Goal: Task Accomplishment & Management: Manage account settings

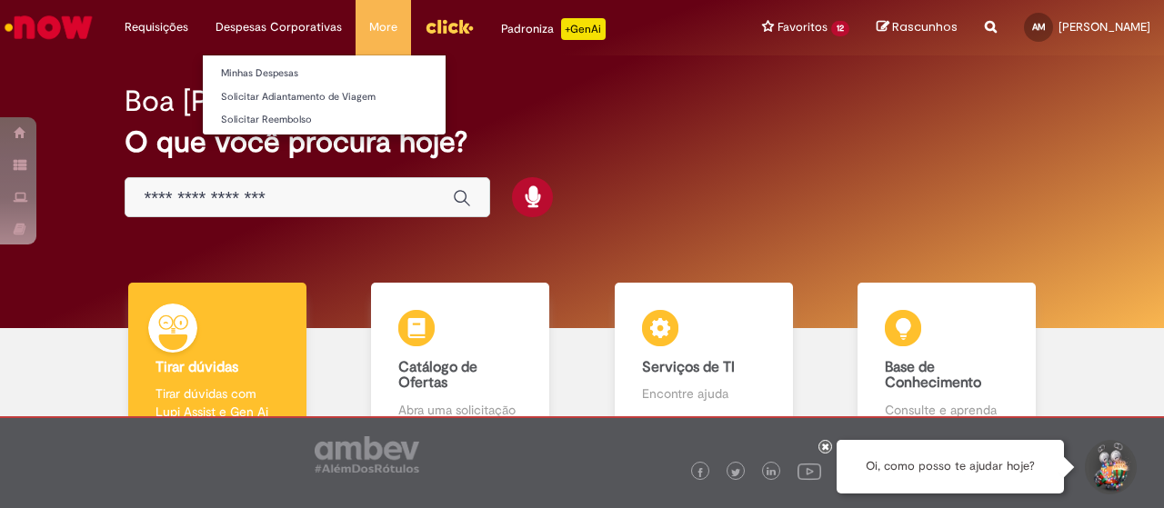
click at [202, 28] on li "Despesas Corporativas Minhas Despesas Solicitar Adiantamento de Viagem Solicita…" at bounding box center [156, 27] width 91 height 55
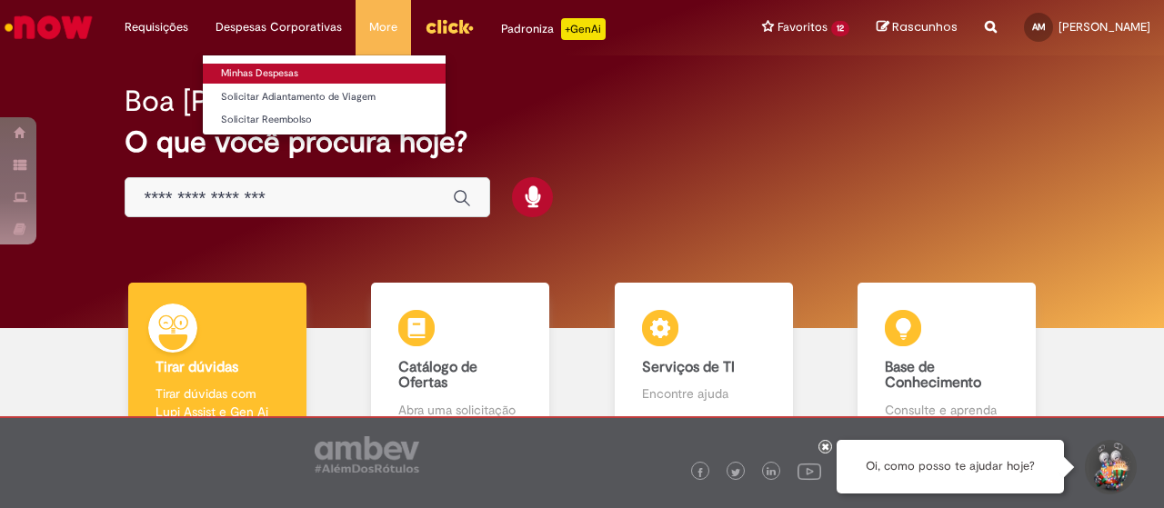
click at [267, 65] on link "Minhas Despesas" at bounding box center [324, 74] width 243 height 20
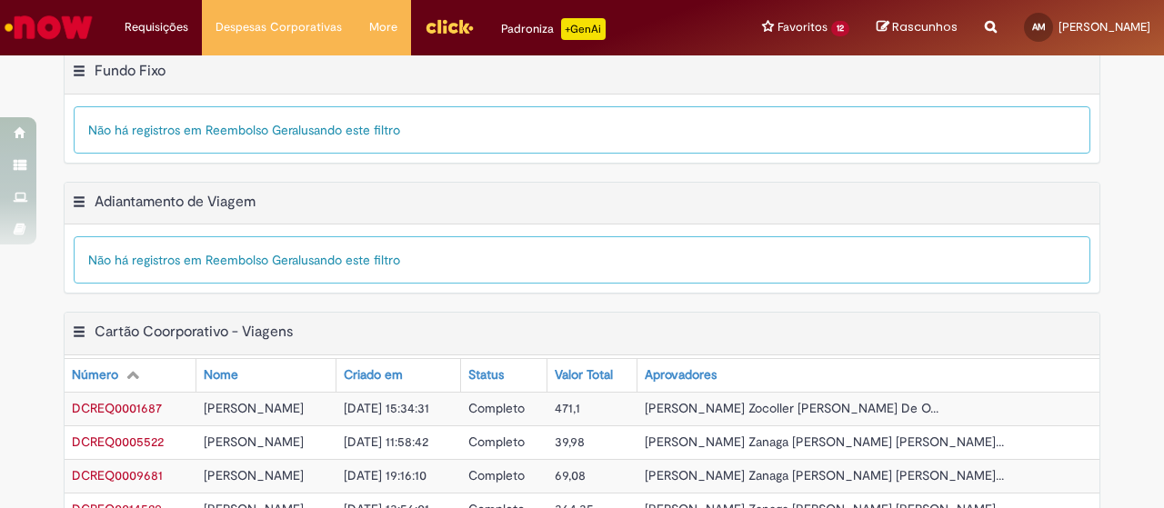
scroll to position [638, 0]
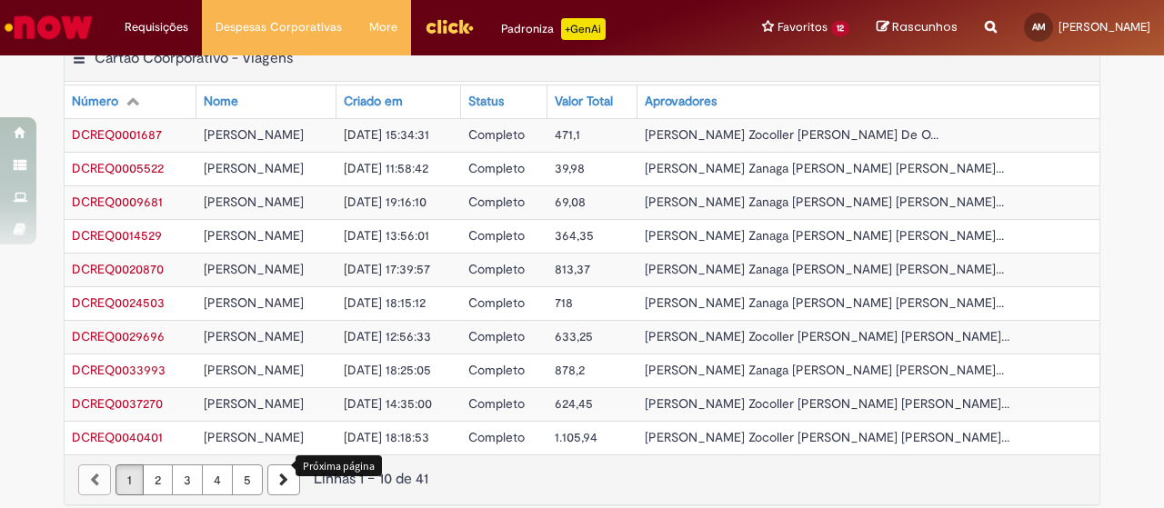
click at [279, 474] on icon "Próxima página" at bounding box center [283, 480] width 9 height 13
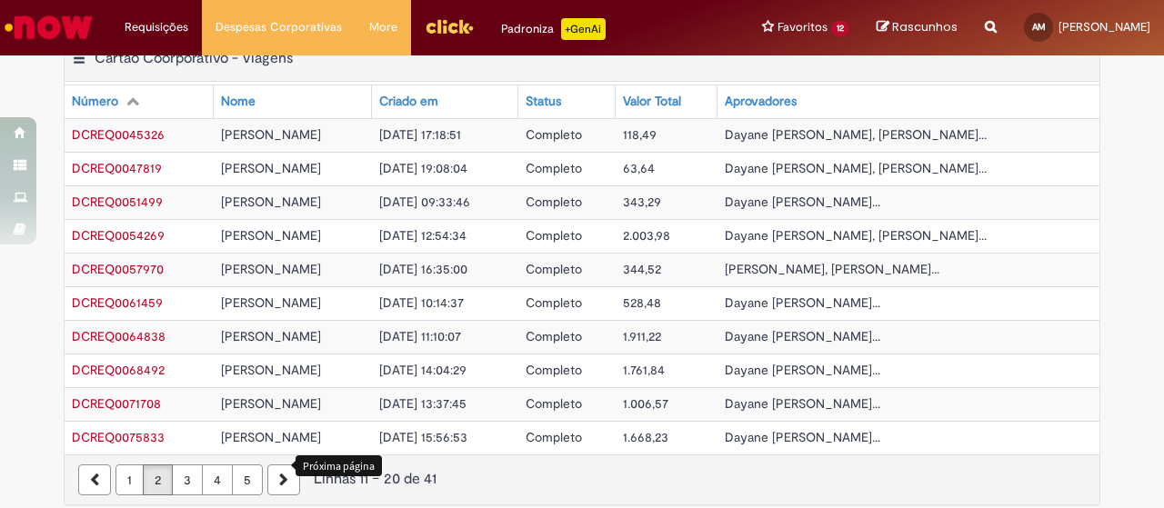
click at [279, 474] on icon "Próxima página" at bounding box center [283, 480] width 9 height 13
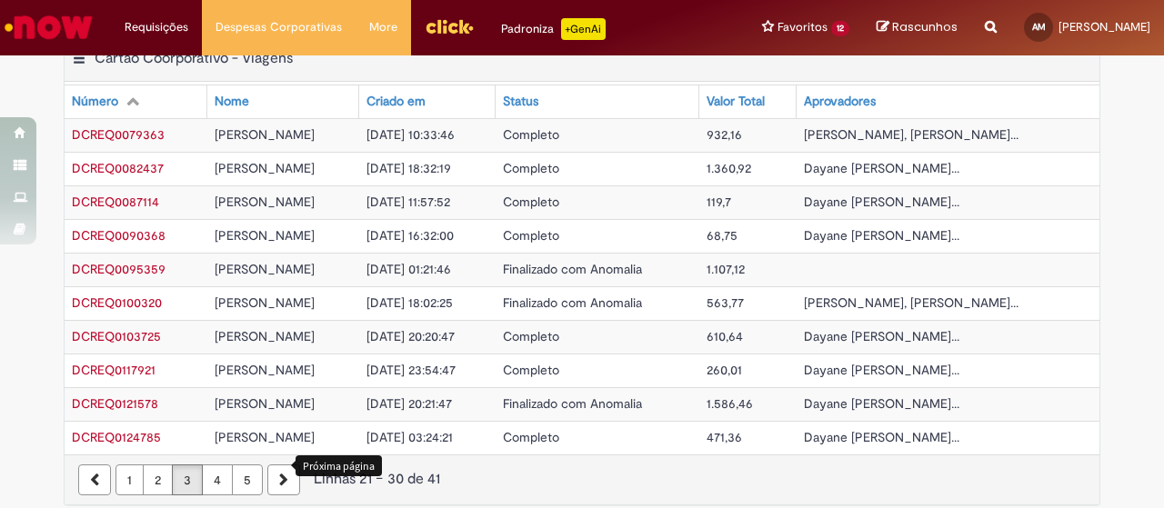
click at [279, 474] on icon "Próxima página" at bounding box center [283, 480] width 9 height 13
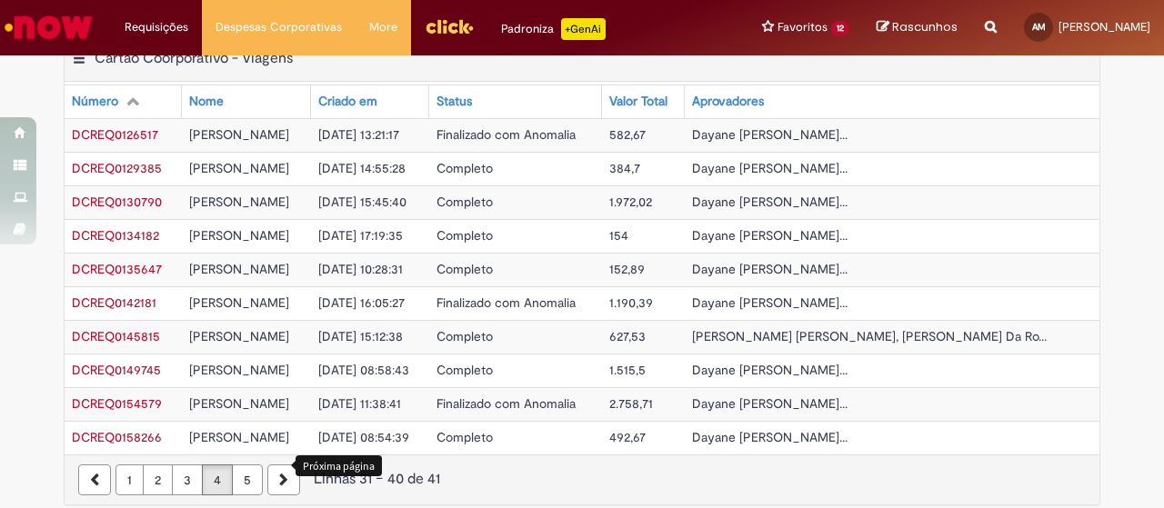
click at [279, 474] on icon "Próxima página" at bounding box center [283, 480] width 9 height 13
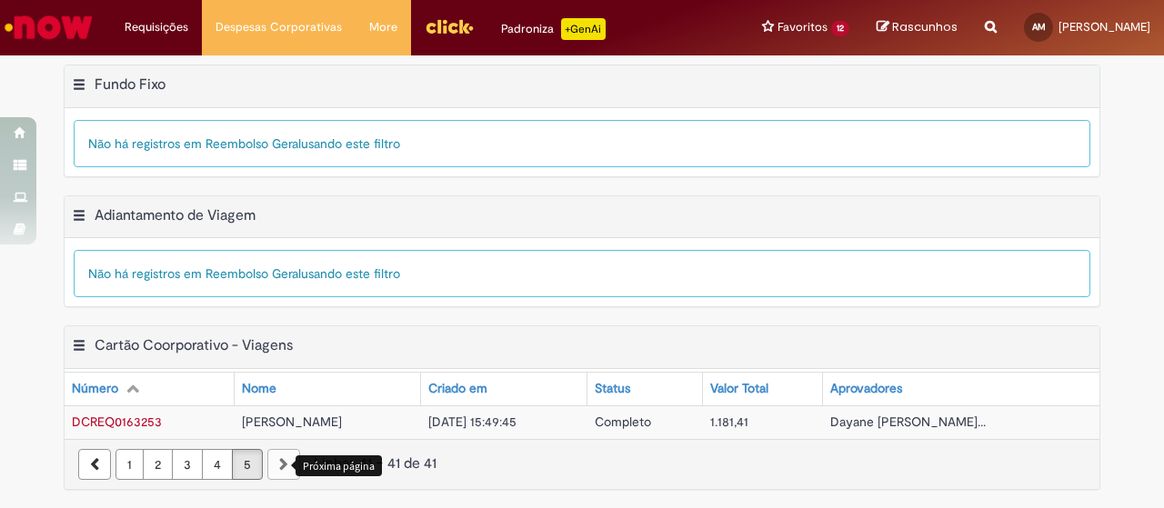
scroll to position [337, 0]
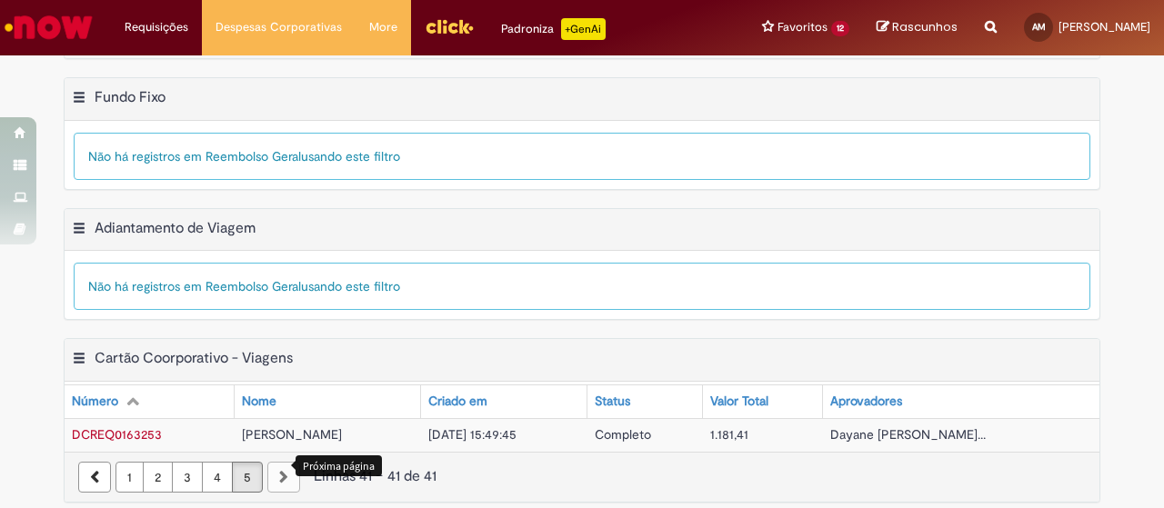
click at [274, 464] on div "paginação" at bounding box center [283, 477] width 33 height 31
click at [275, 470] on div "paginação" at bounding box center [283, 477] width 33 height 31
click at [202, 468] on link "4" at bounding box center [217, 477] width 31 height 31
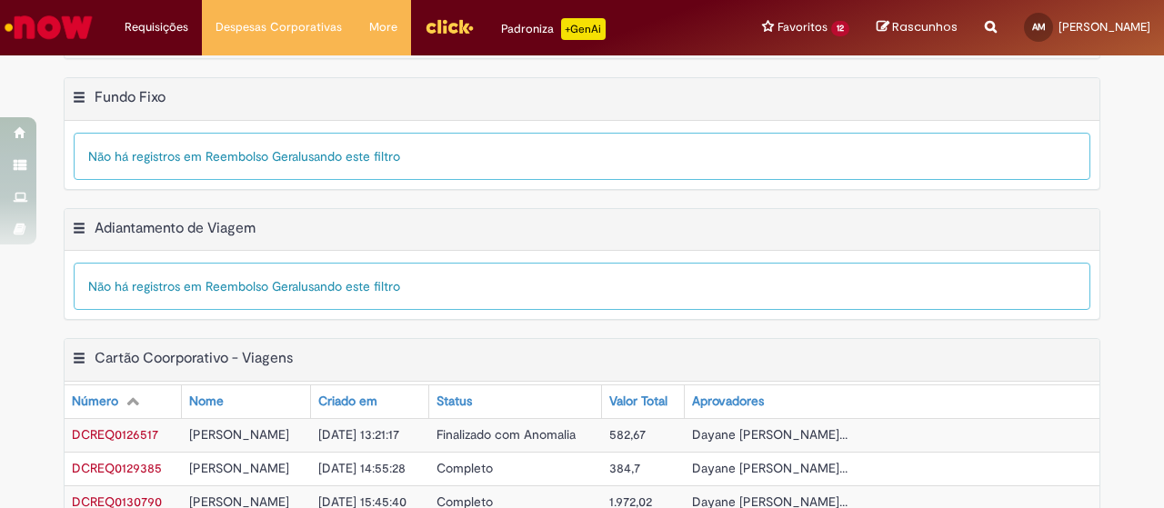
scroll to position [638, 0]
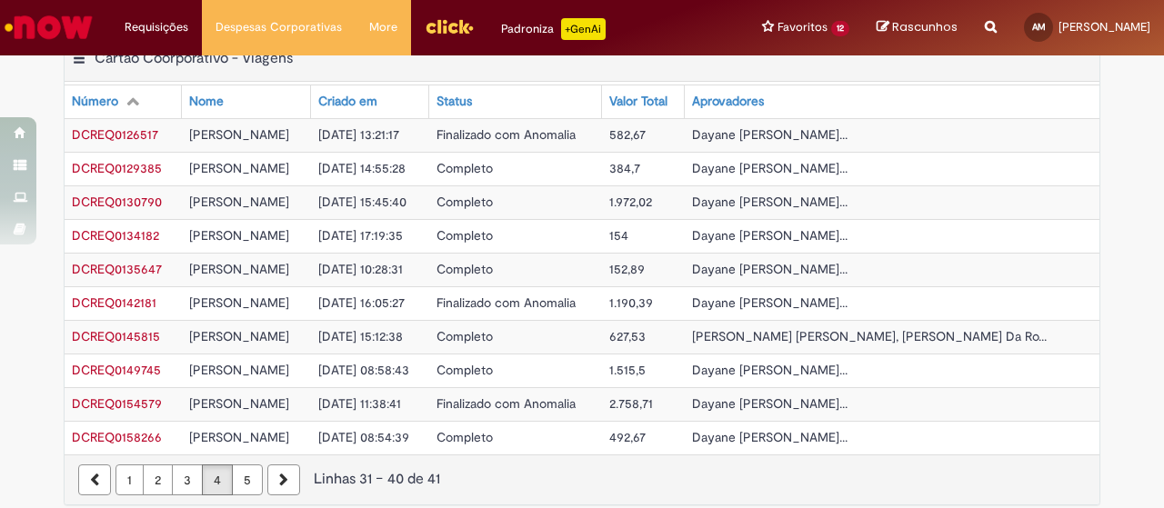
click at [176, 465] on link "3" at bounding box center [187, 480] width 31 height 31
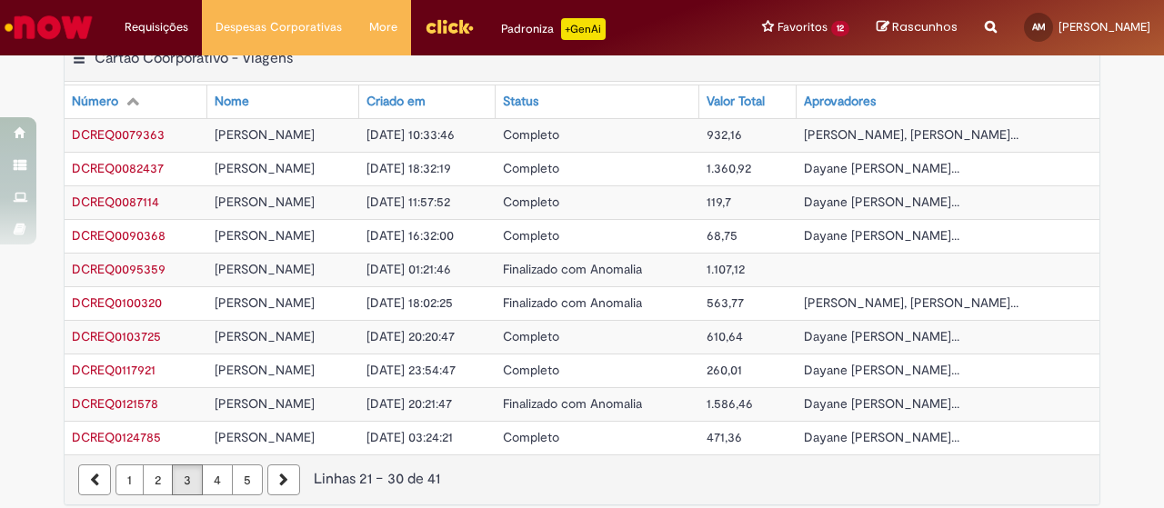
click at [158, 466] on link "2" at bounding box center [158, 480] width 30 height 31
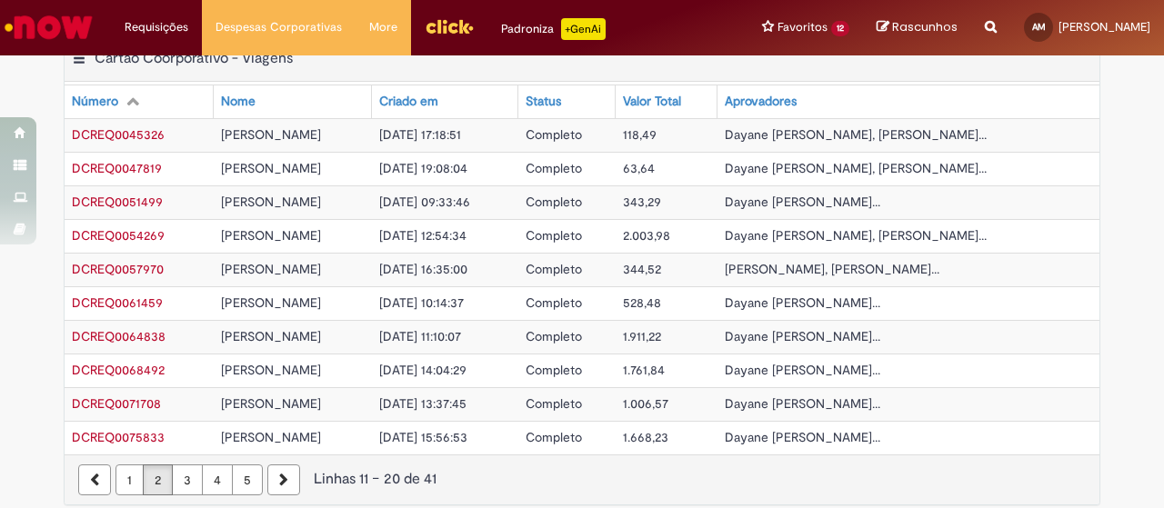
click at [151, 466] on link "2" at bounding box center [158, 480] width 30 height 31
click at [128, 465] on link "1" at bounding box center [130, 480] width 28 height 31
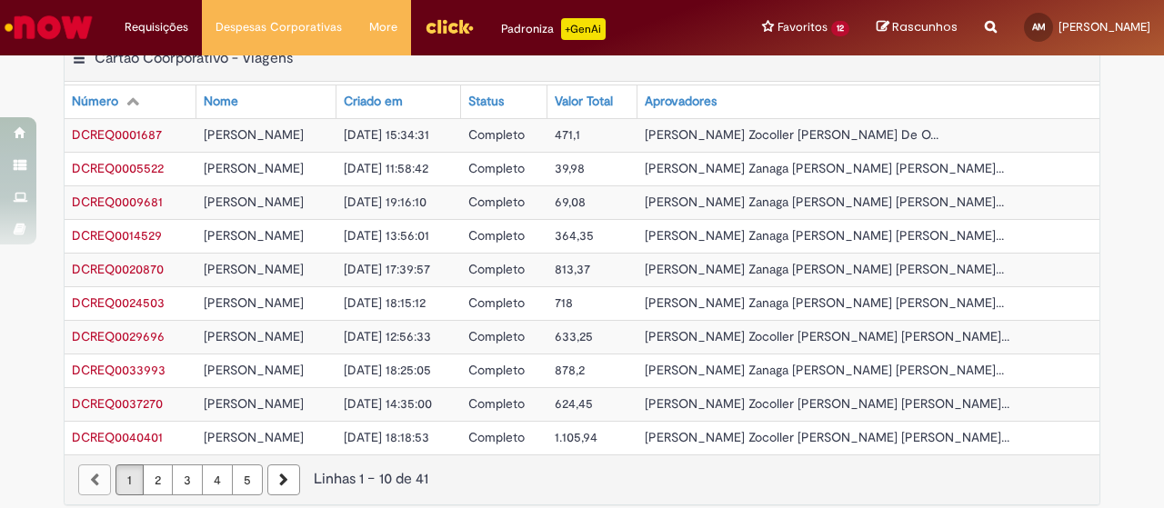
click at [116, 465] on link "1" at bounding box center [130, 480] width 28 height 31
click at [83, 465] on div "paginação" at bounding box center [94, 480] width 33 height 31
click at [74, 465] on div "1 2 3 4 5" at bounding box center [187, 480] width 226 height 31
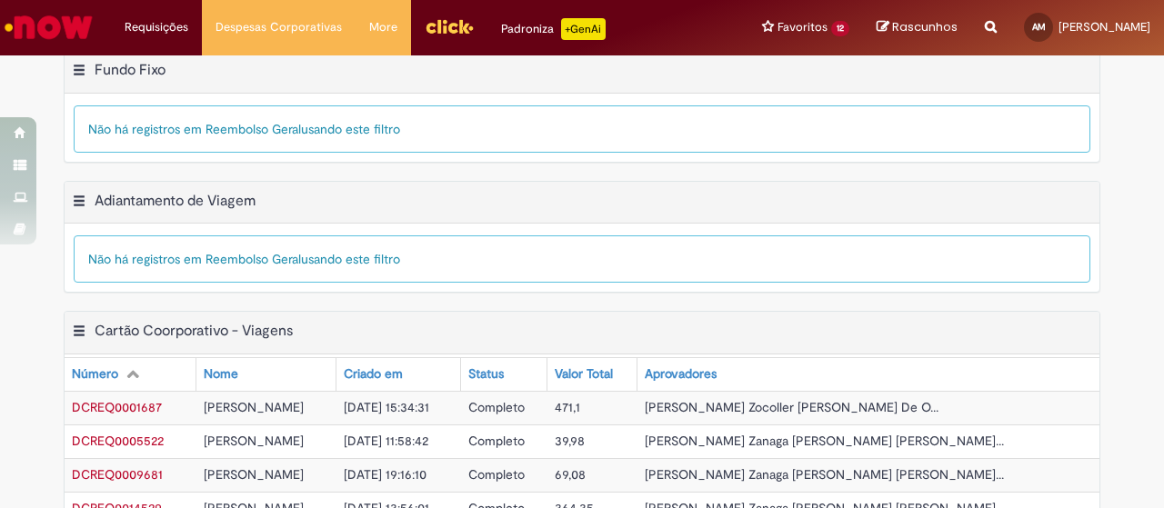
scroll to position [0, 0]
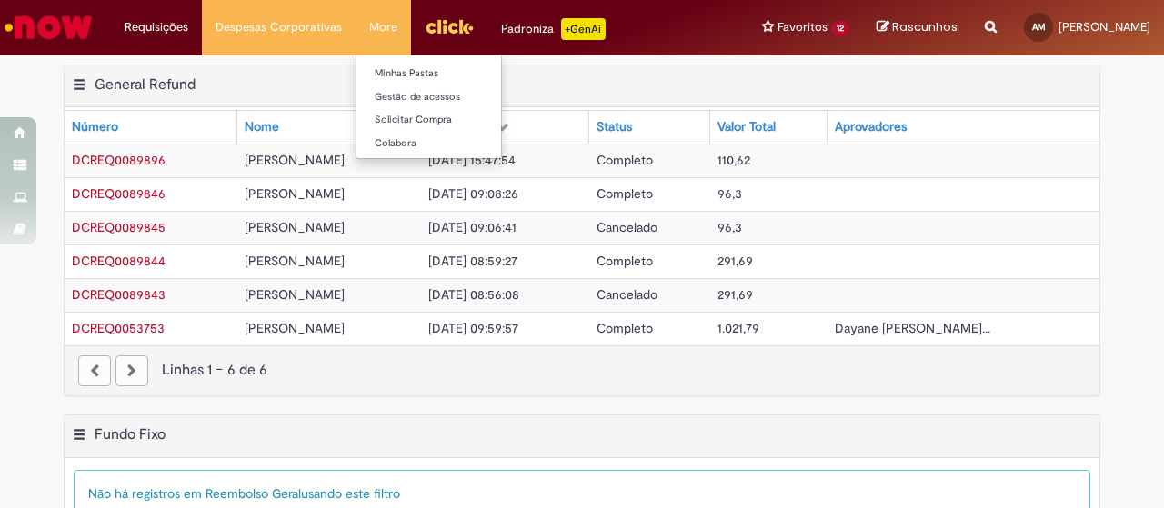
click at [370, 36] on li "More Minhas Pastas Gestão de acessos Solicitar Compra Colabora" at bounding box center [383, 27] width 55 height 55
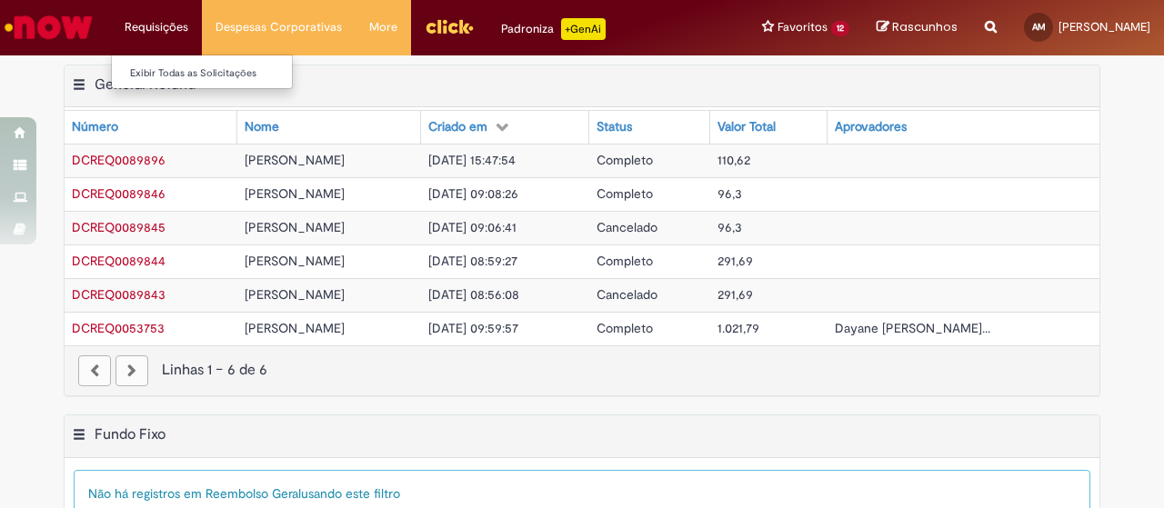
click at [138, 25] on li "Requisições Exibir Todas as Solicitações" at bounding box center [156, 27] width 91 height 55
click at [136, 26] on li "Requisições Exibir Todas as Solicitações" at bounding box center [156, 27] width 91 height 55
click at [146, 33] on li "Requisições Exibir Todas as Solicitações" at bounding box center [156, 27] width 91 height 55
click at [433, 18] on img "Menu Cabeçalho" at bounding box center [449, 26] width 49 height 27
